Goal: Transaction & Acquisition: Purchase product/service

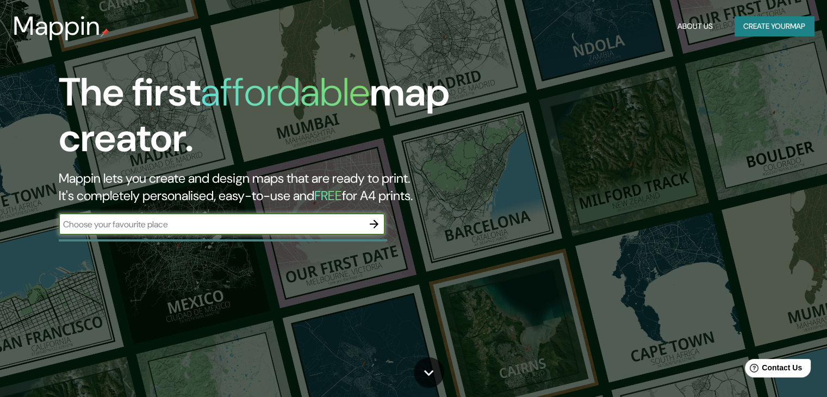
click at [248, 225] on input "text" at bounding box center [211, 224] width 304 height 12
type input "san [PERSON_NAME]"
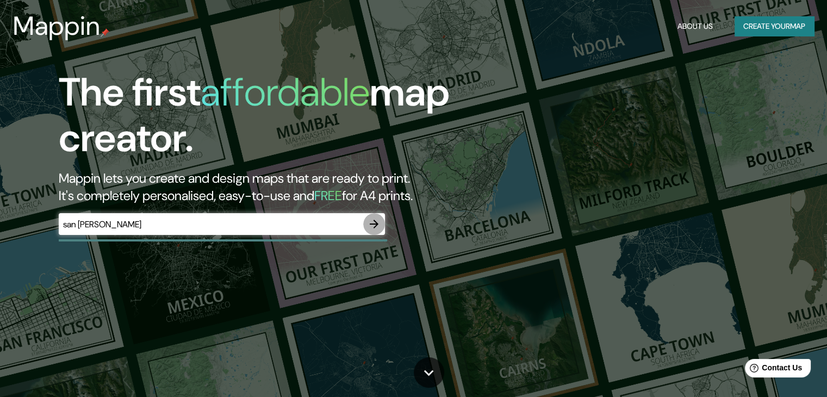
click at [378, 226] on icon "button" at bounding box center [373, 223] width 13 height 13
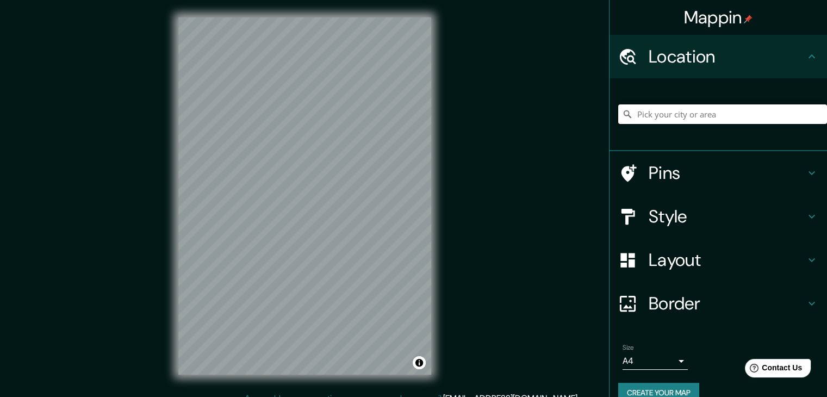
click at [644, 112] on input "Pick your city or area" at bounding box center [722, 114] width 209 height 20
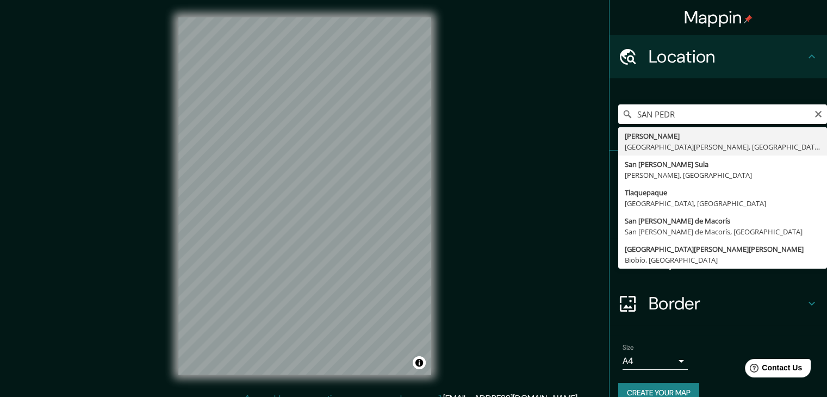
type input "[PERSON_NAME], [GEOGRAPHIC_DATA][PERSON_NAME], [GEOGRAPHIC_DATA]"
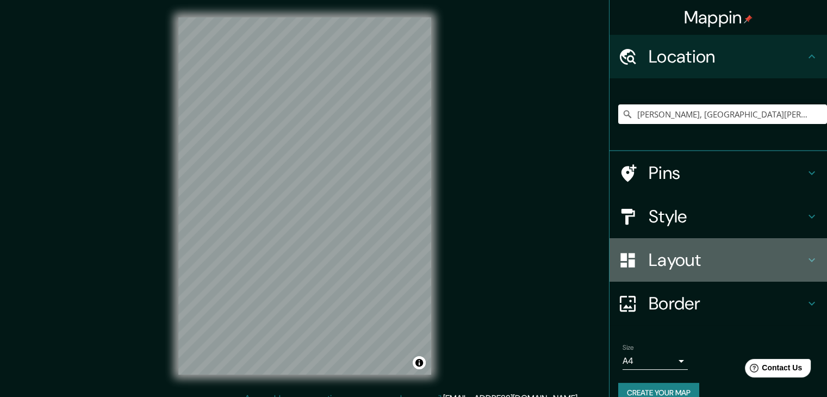
click at [686, 253] on h4 "Layout" at bounding box center [726, 260] width 157 height 22
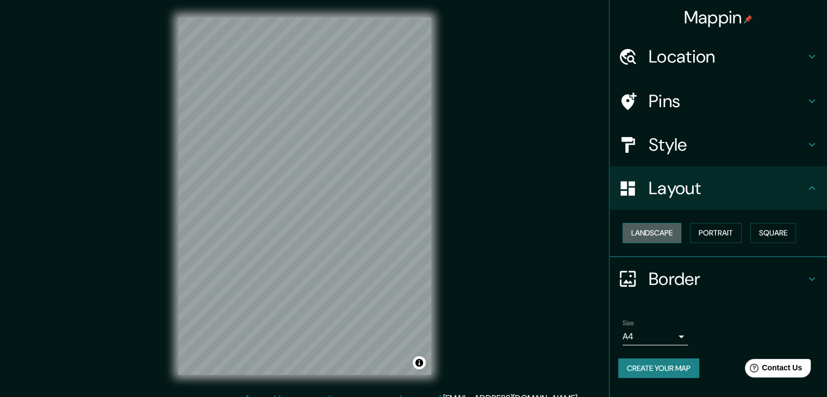
click at [665, 235] on button "Landscape" at bounding box center [651, 233] width 59 height 20
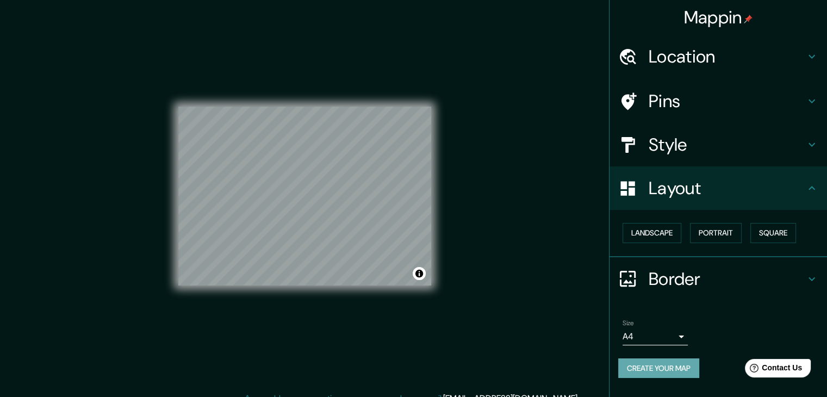
click at [688, 371] on button "Create your map" at bounding box center [658, 368] width 81 height 20
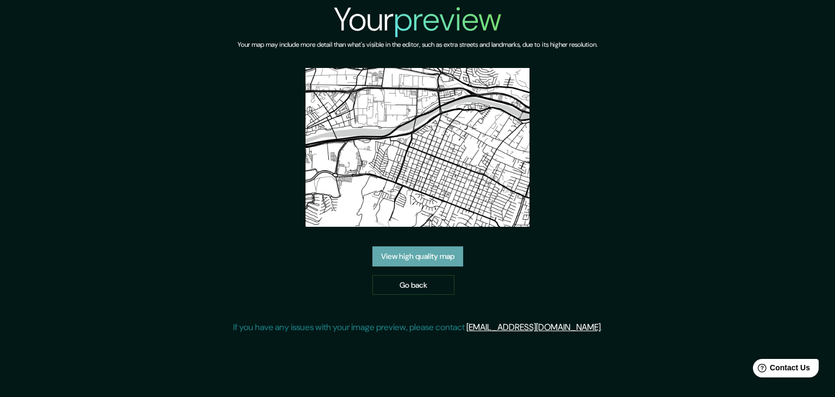
click at [413, 255] on link "View high quality map" at bounding box center [417, 256] width 91 height 20
